Goal: Information Seeking & Learning: Learn about a topic

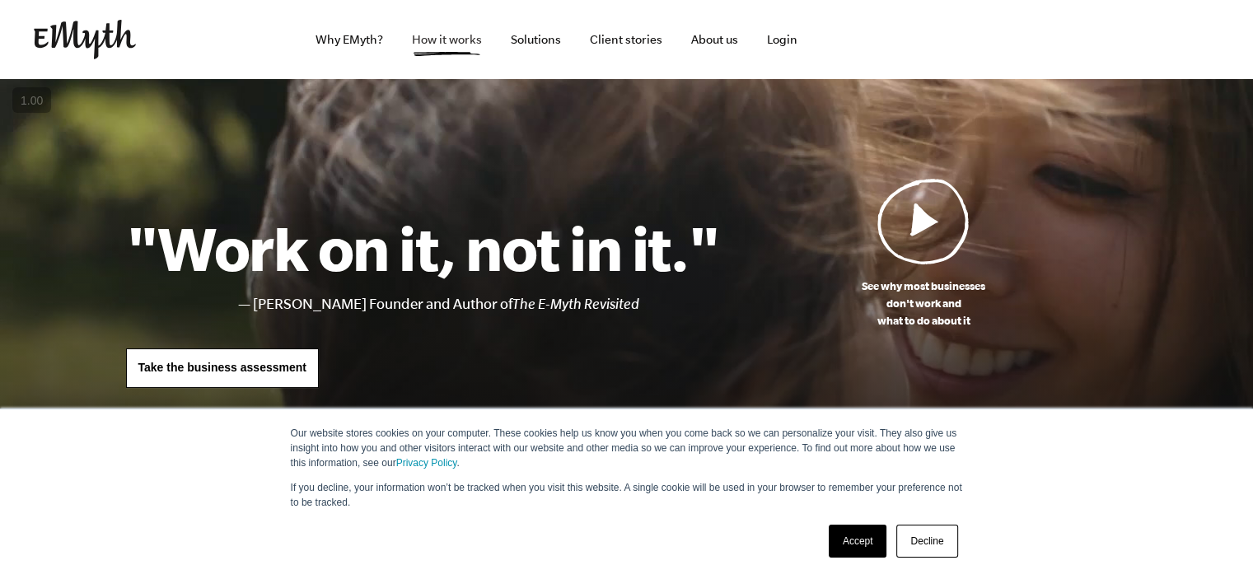
click at [465, 44] on link "How it works" at bounding box center [447, 39] width 96 height 79
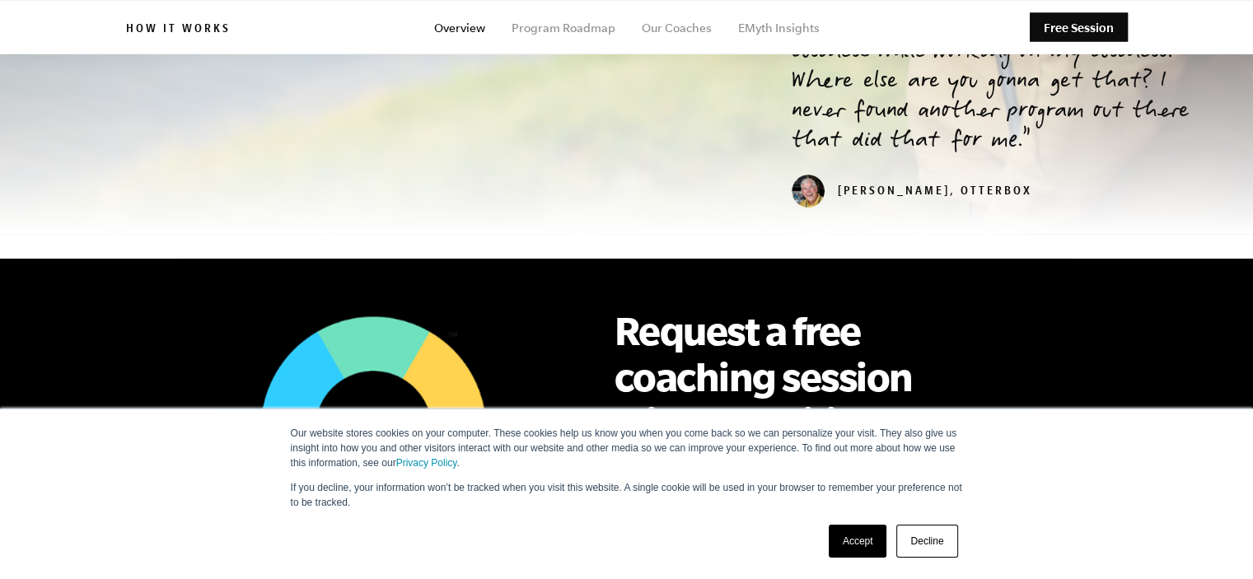
scroll to position [494, 0]
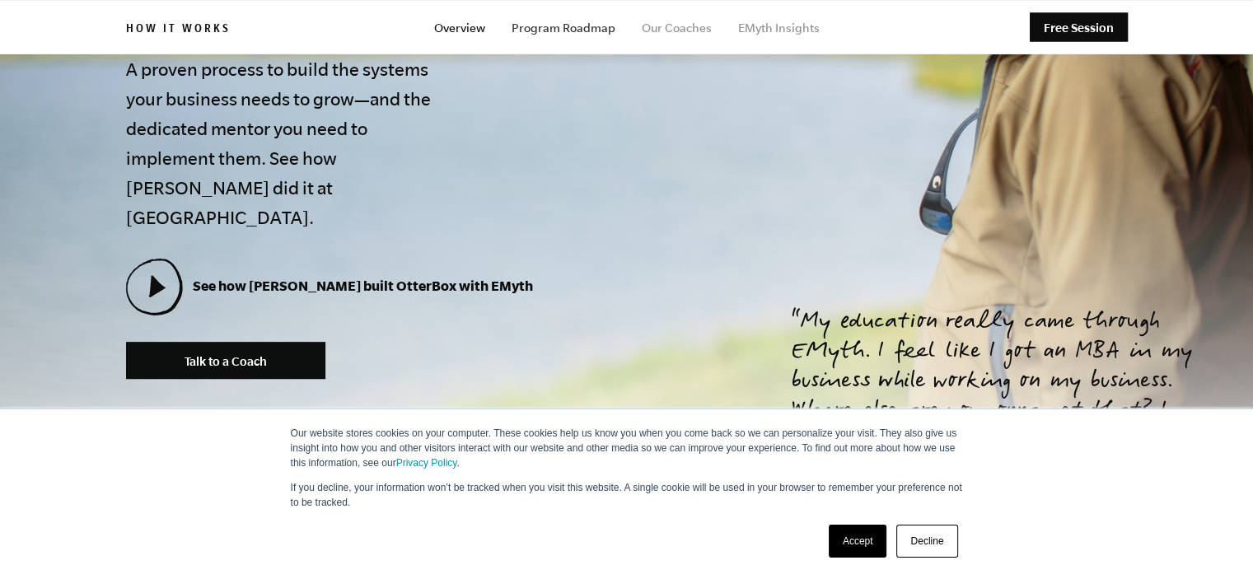
click at [572, 32] on link "Program Roadmap" at bounding box center [563, 27] width 104 height 13
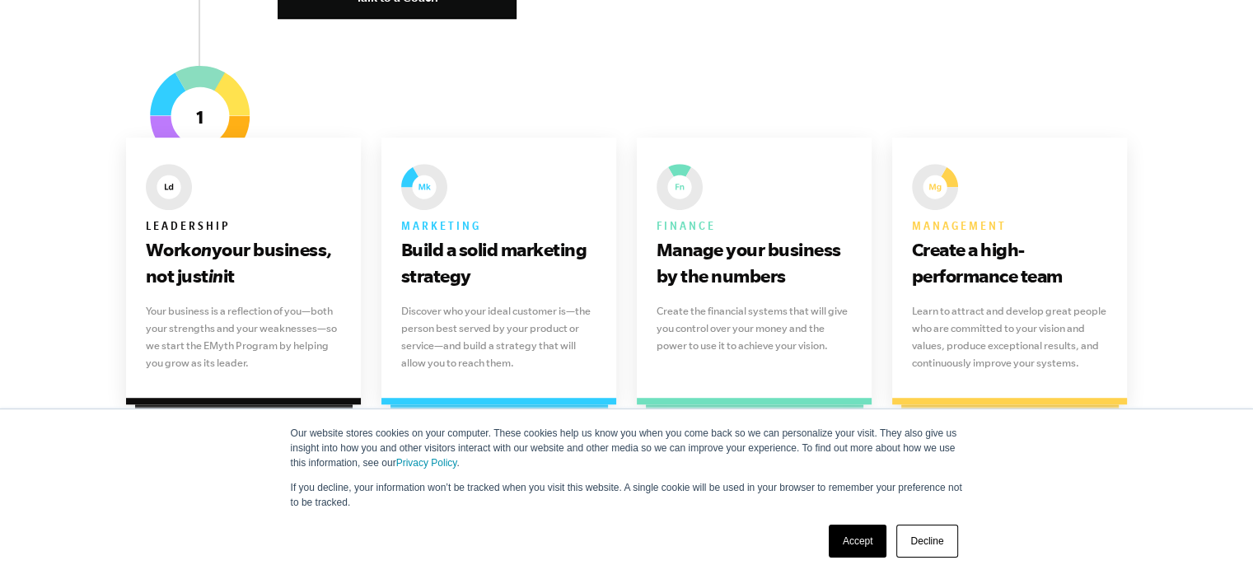
scroll to position [1071, 0]
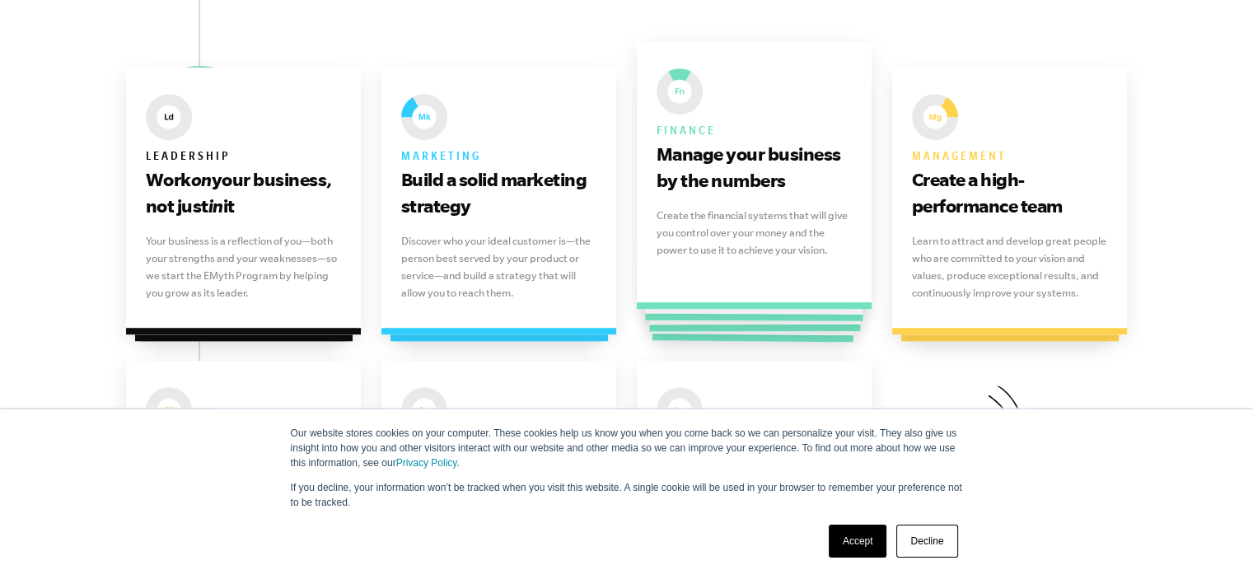
click at [731, 170] on h3 "Manage your business by the numbers" at bounding box center [754, 167] width 196 height 53
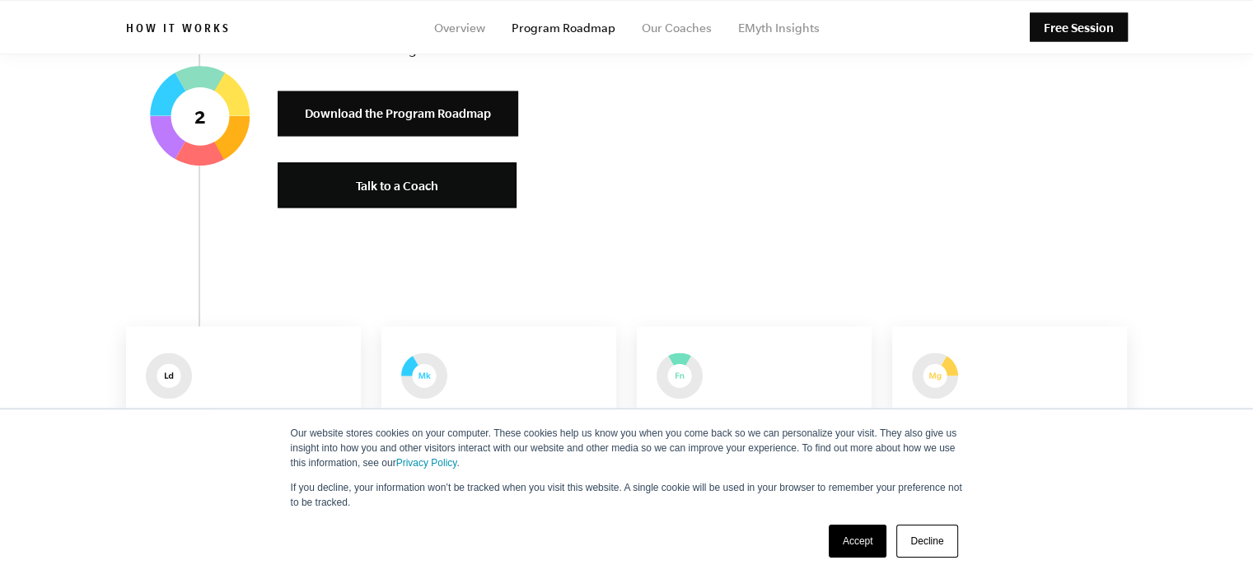
scroll to position [2059, 0]
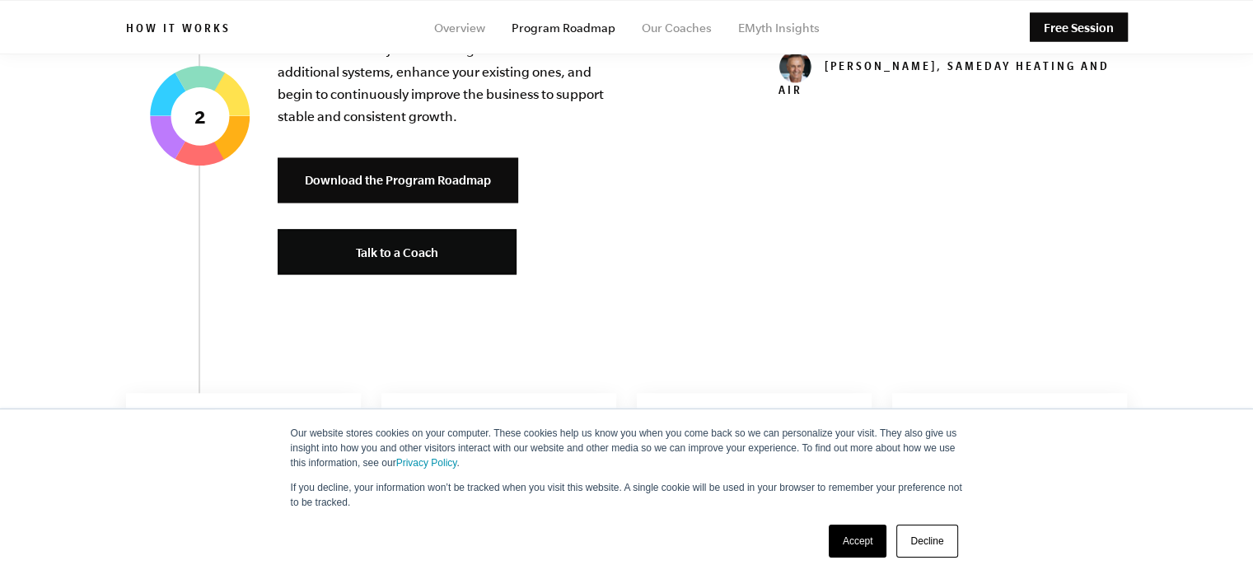
click at [912, 544] on link "Decline" at bounding box center [926, 541] width 61 height 33
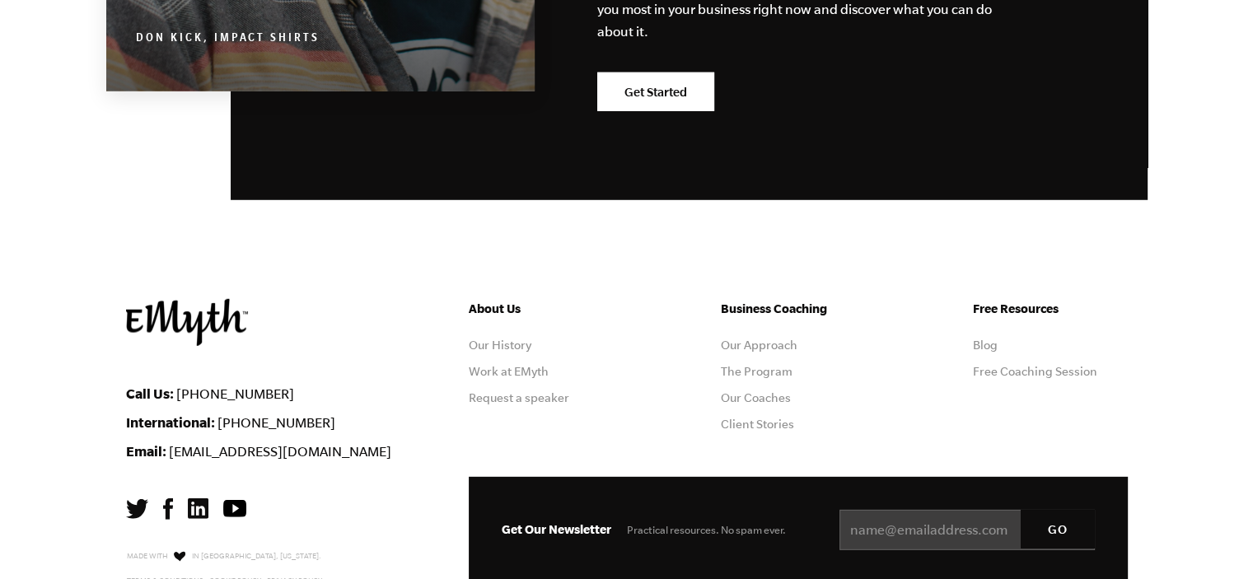
scroll to position [4819, 0]
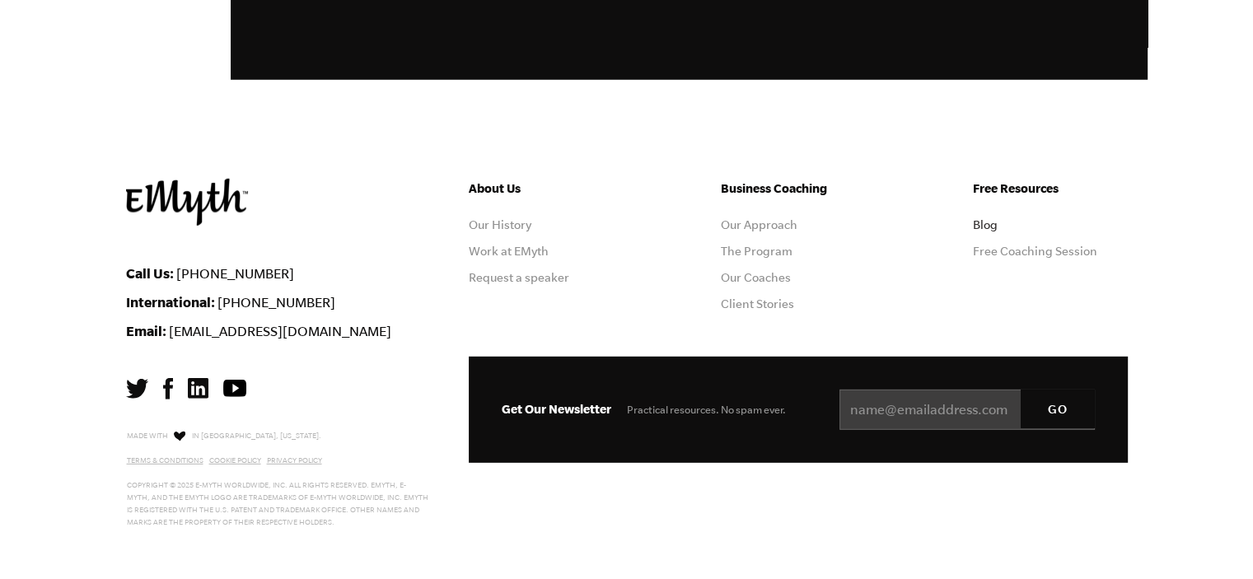
click at [983, 218] on link "Blog" at bounding box center [985, 224] width 25 height 13
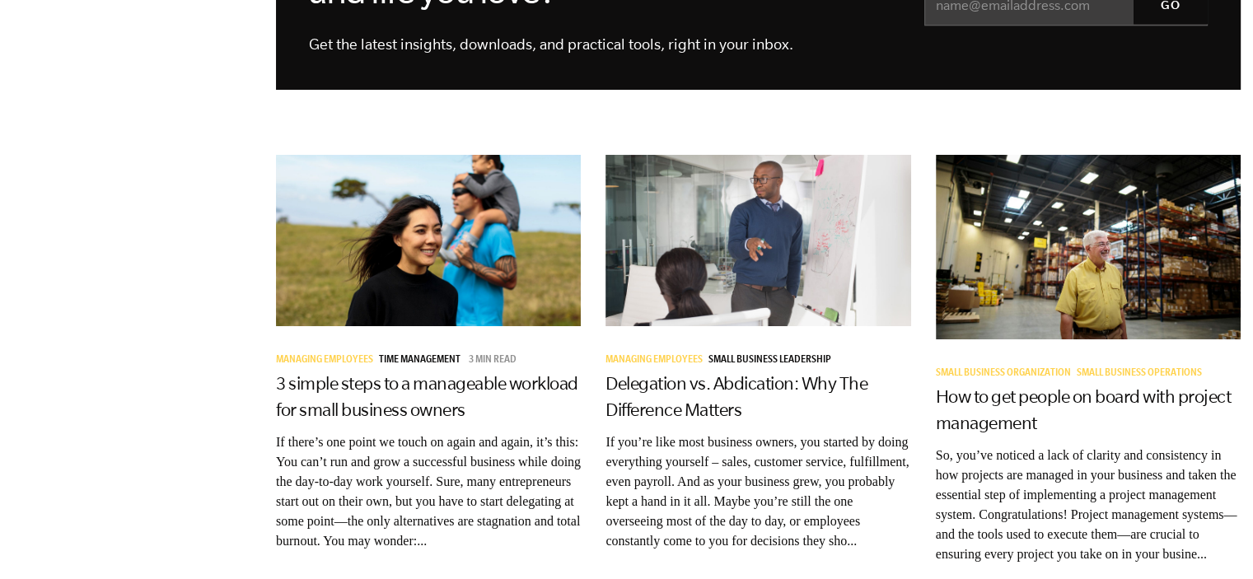
scroll to position [1894, 0]
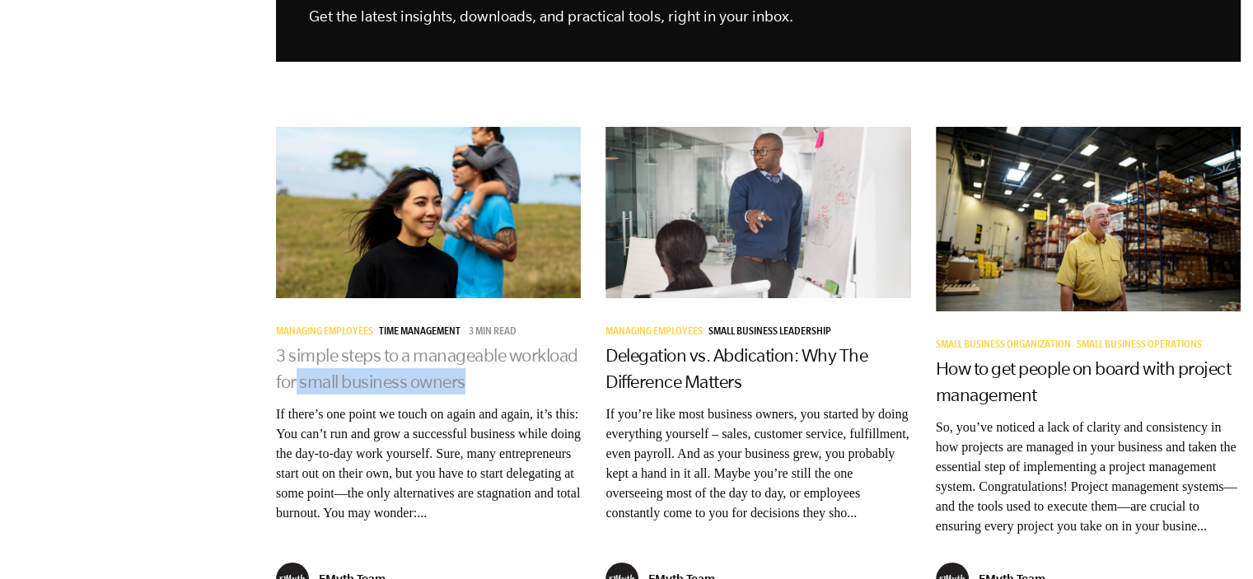
drag, startPoint x: 552, startPoint y: 362, endPoint x: 371, endPoint y: 360, distance: 180.4
click at [371, 360] on h3 "3 simple steps to a manageable workload for small business owners" at bounding box center [428, 368] width 305 height 53
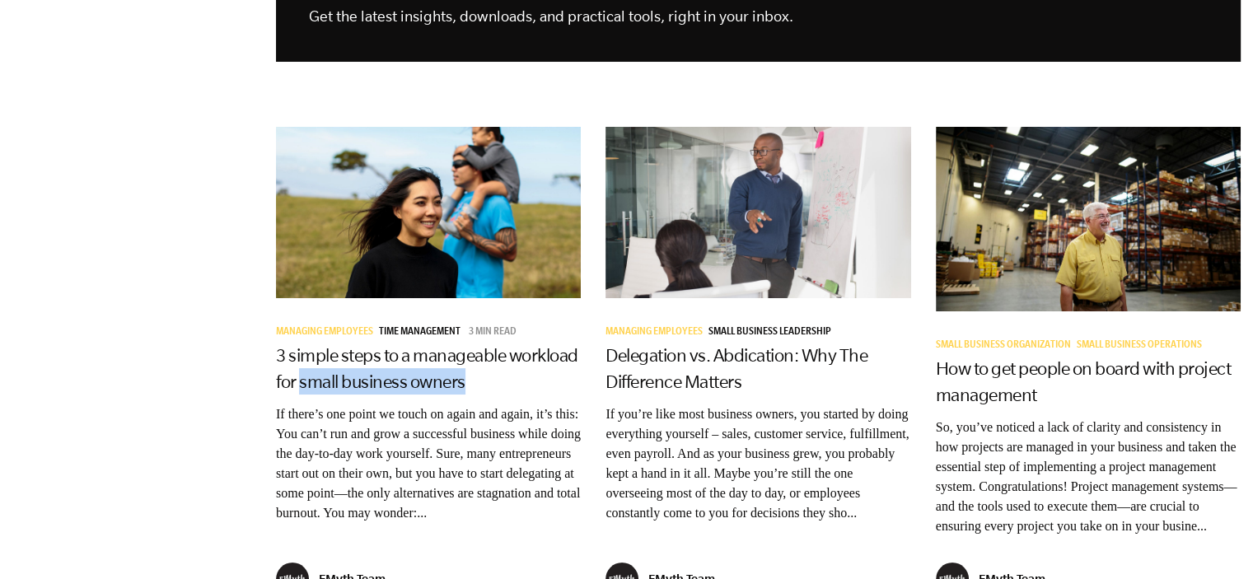
copy link "small business owners"
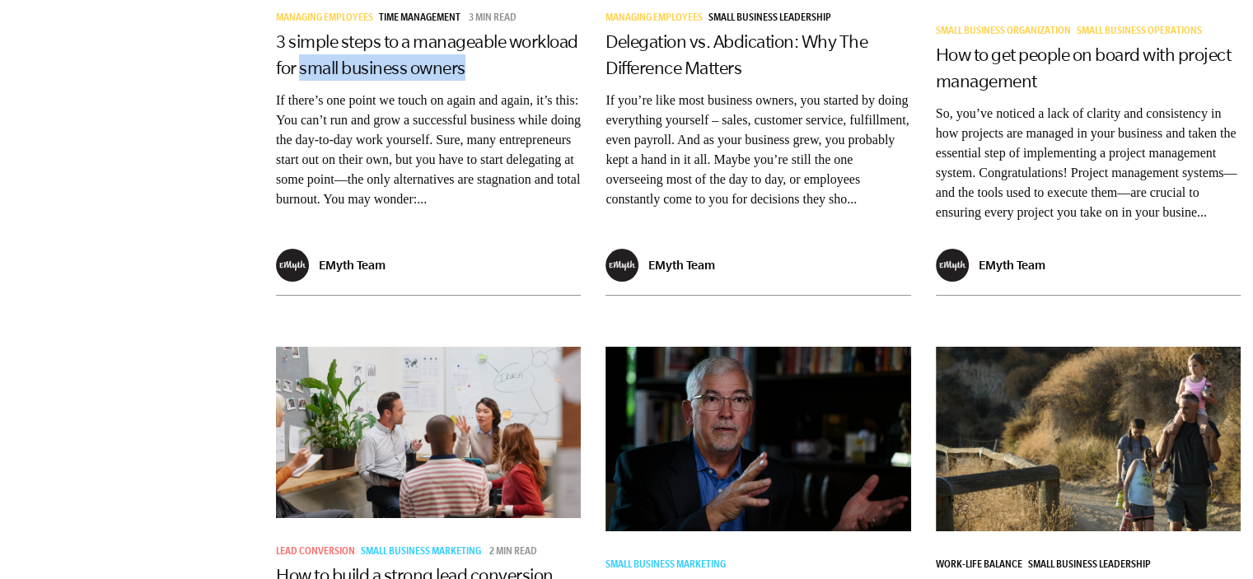
scroll to position [2306, 0]
